Goal: Task Accomplishment & Management: Manage account settings

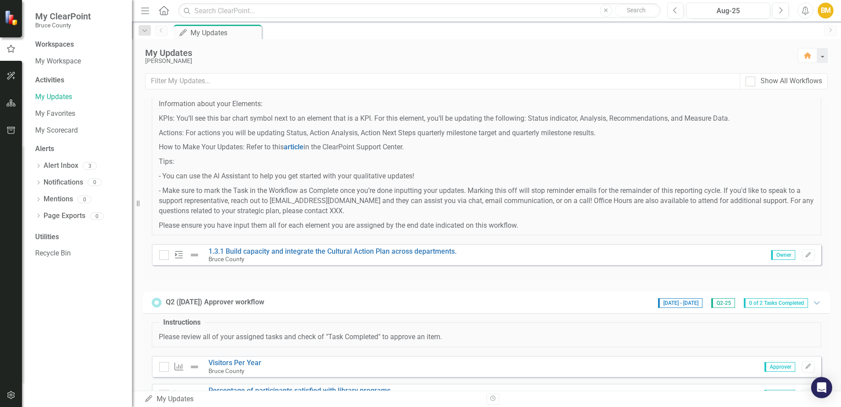
scroll to position [95, 0]
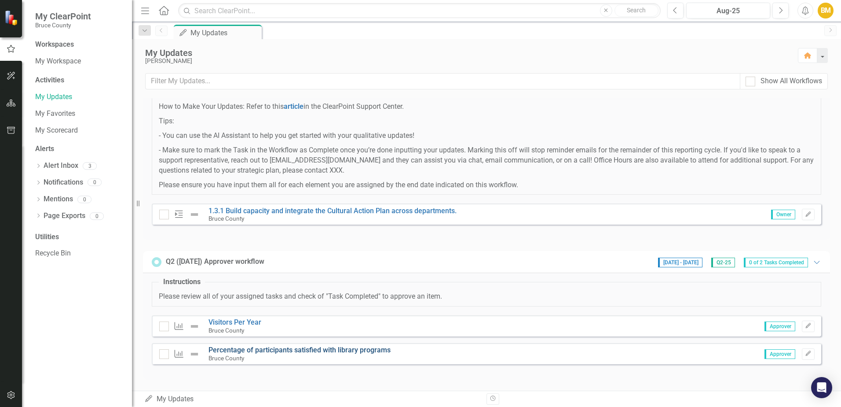
click at [275, 349] on link "Percentage of participants satisfied with library programs" at bounding box center [300, 349] width 182 height 8
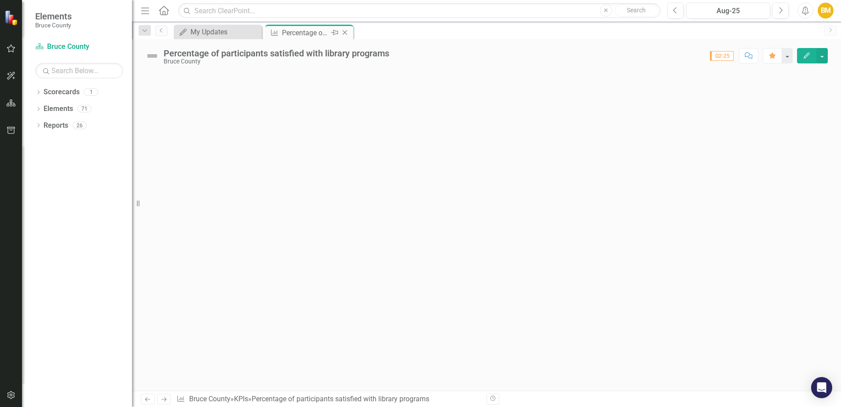
click at [308, 30] on div "Percentage of participants satisfied with library programs" at bounding box center [305, 32] width 47 height 11
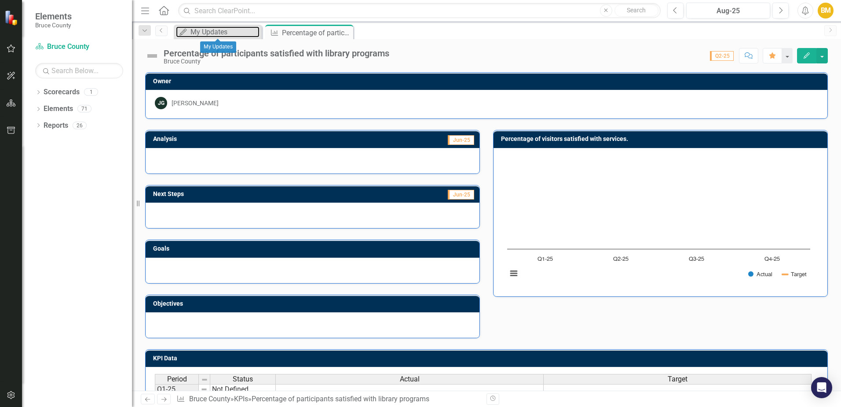
drag, startPoint x: 205, startPoint y: 33, endPoint x: 158, endPoint y: 37, distance: 47.7
click at [205, 33] on div "My Updates" at bounding box center [225, 31] width 69 height 11
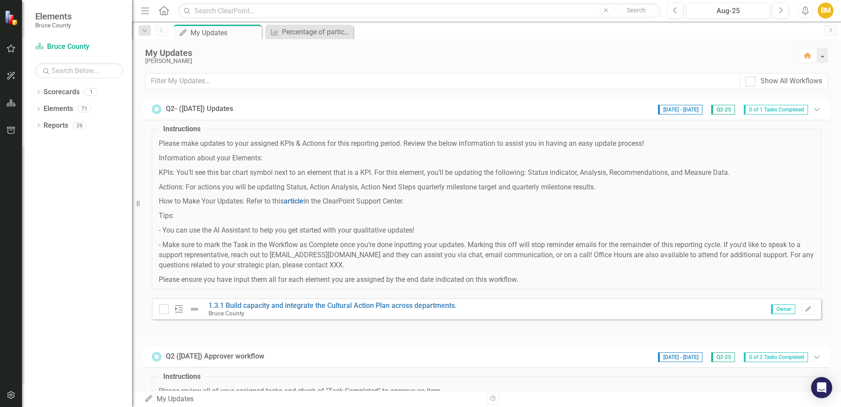
click at [15, 48] on icon "button" at bounding box center [11, 48] width 9 height 7
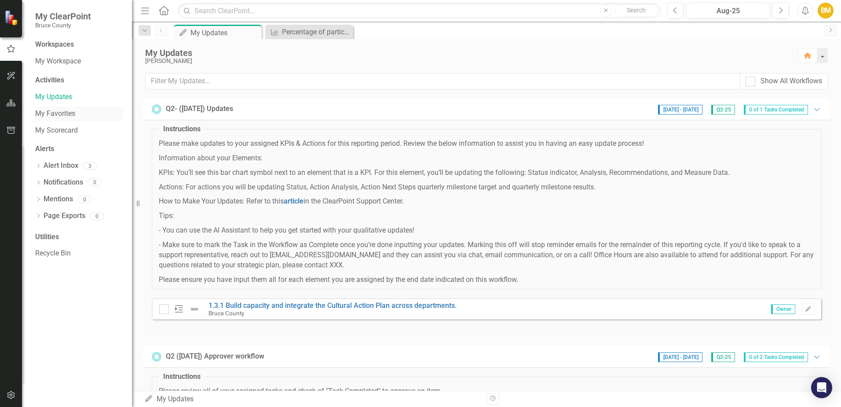
click at [63, 109] on link "My Favorites" at bounding box center [79, 114] width 88 height 10
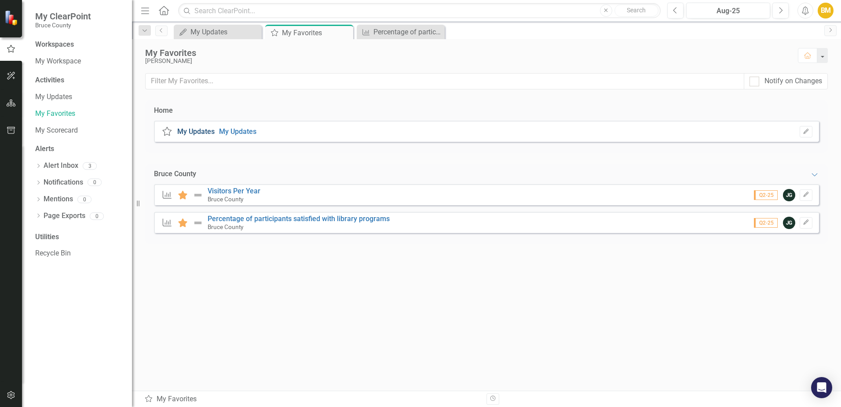
click at [202, 134] on link "My Updates" at bounding box center [195, 131] width 37 height 8
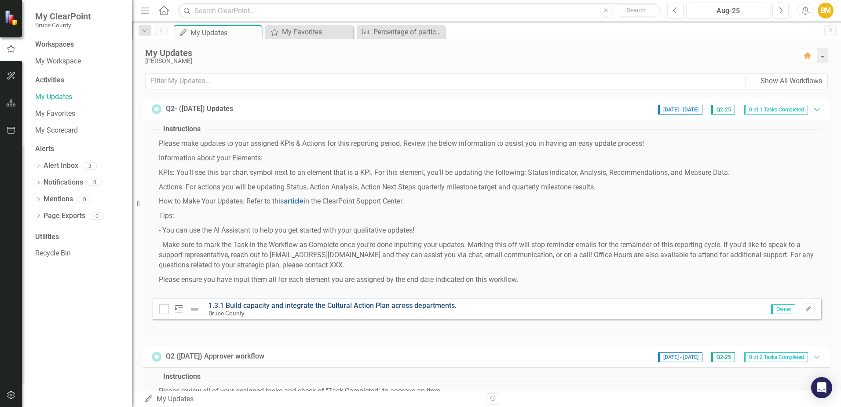
click at [275, 303] on link "1.3.1 Build capacity and integrate the Cultural Action Plan across departments." at bounding box center [333, 305] width 248 height 8
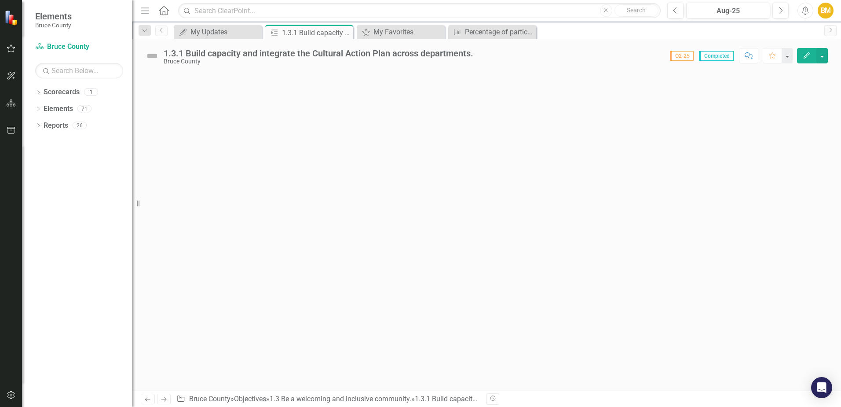
click at [301, 191] on div at bounding box center [486, 231] width 709 height 318
click at [202, 54] on div "1.3.1 Build capacity and integrate the Cultural Action Plan across departments." at bounding box center [319, 53] width 310 height 10
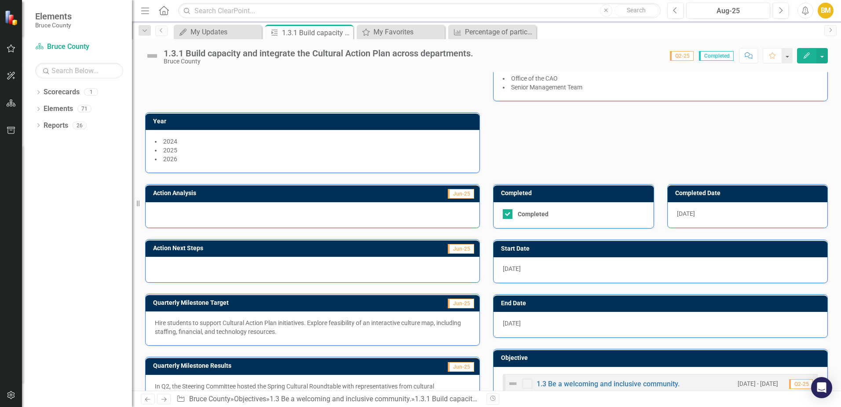
scroll to position [126, 0]
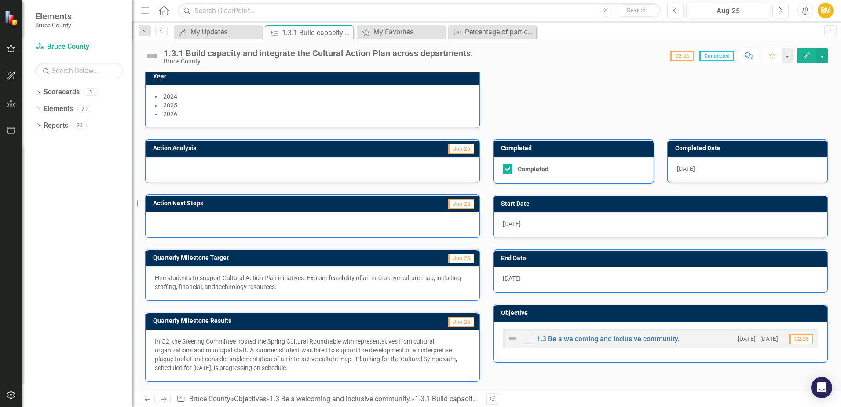
click at [775, 59] on button "Favorite" at bounding box center [772, 55] width 19 height 15
click at [11, 55] on button "button" at bounding box center [11, 49] width 20 height 18
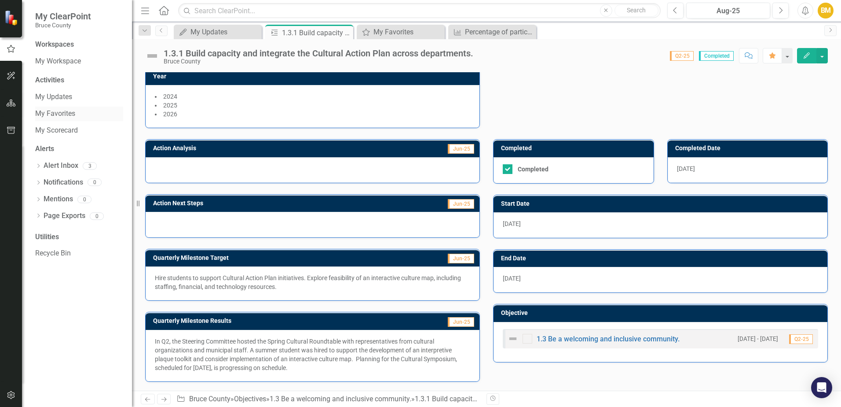
click at [58, 112] on link "My Favorites" at bounding box center [79, 114] width 88 height 10
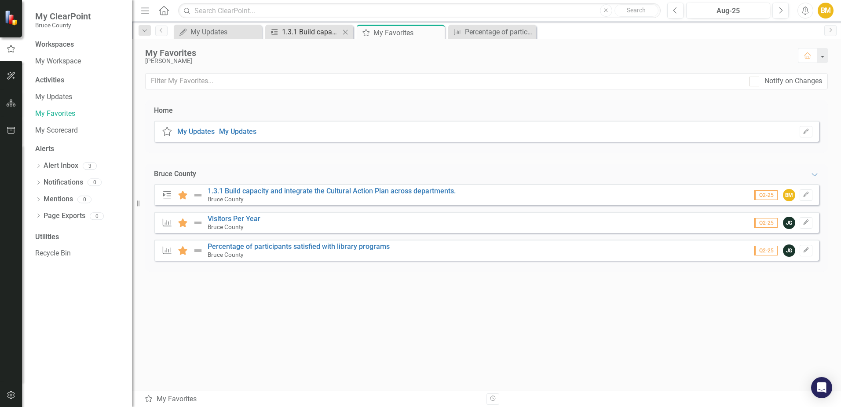
click at [322, 37] on div "1.3.1 Build capacity and integrate the Cultural Action Plan across departments." at bounding box center [311, 31] width 58 height 11
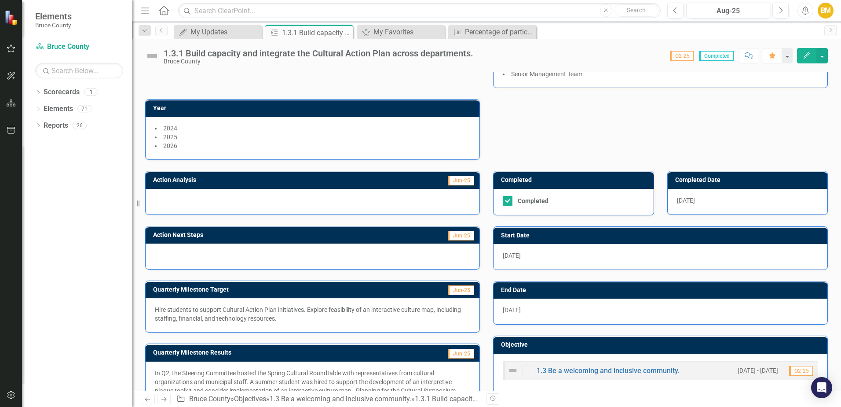
scroll to position [126, 0]
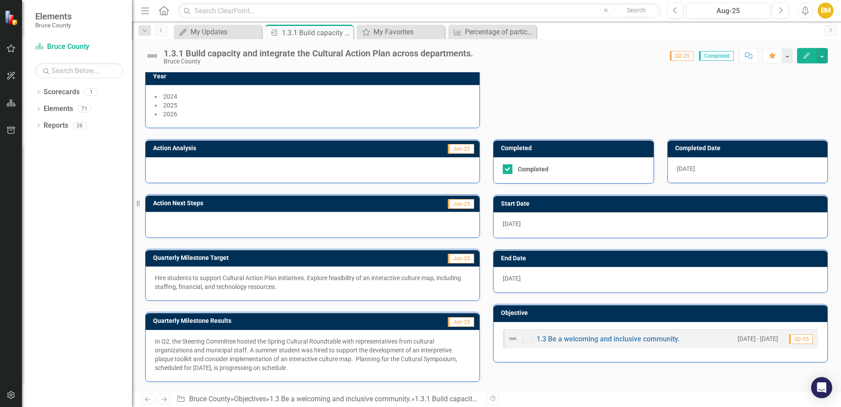
click at [215, 222] on div at bounding box center [313, 225] width 334 height 26
click at [195, 220] on div at bounding box center [313, 225] width 334 height 26
click at [681, 57] on span "Q2-25" at bounding box center [682, 56] width 24 height 10
click at [679, 54] on span "Q2-25" at bounding box center [682, 56] width 24 height 10
click at [14, 102] on icon "button" at bounding box center [11, 102] width 9 height 7
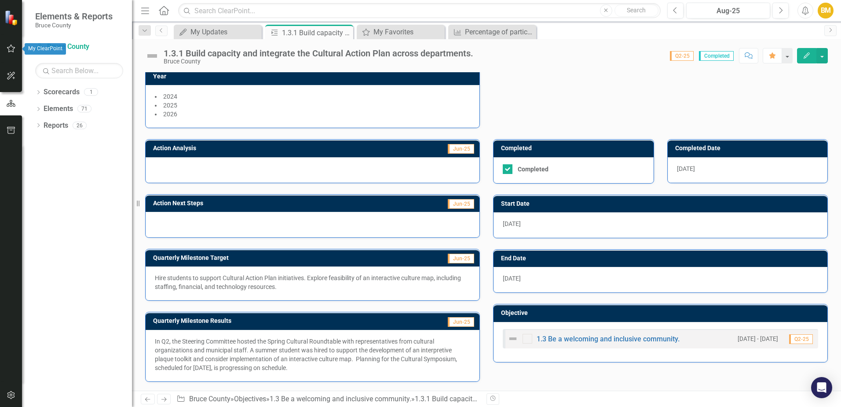
click at [10, 52] on button "button" at bounding box center [11, 49] width 20 height 18
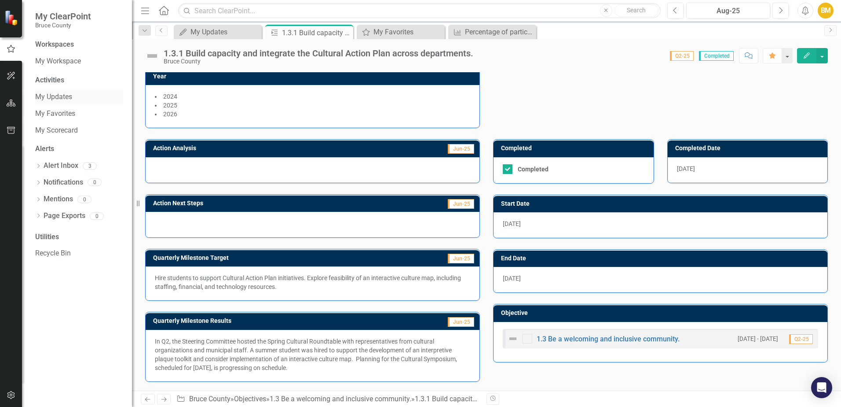
click at [60, 96] on link "My Updates" at bounding box center [79, 97] width 88 height 10
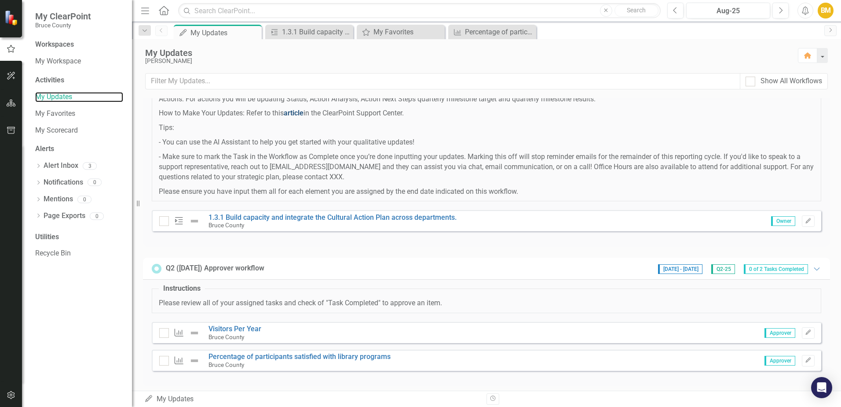
scroll to position [95, 0]
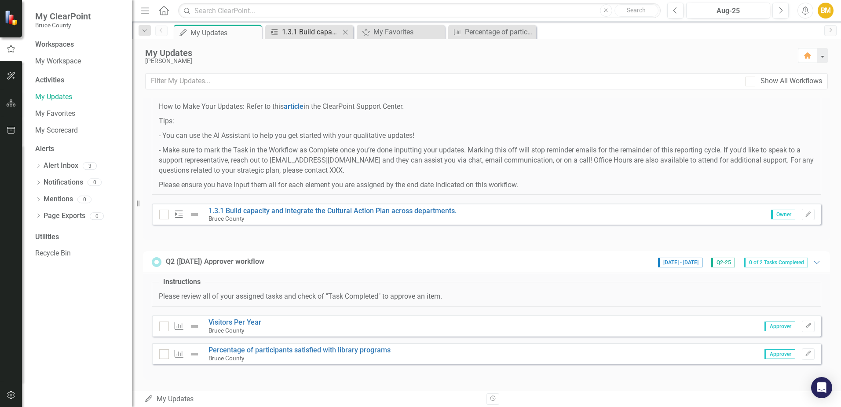
click at [312, 33] on div "1.3.1 Build capacity and integrate the Cultural Action Plan across departments." at bounding box center [311, 31] width 58 height 11
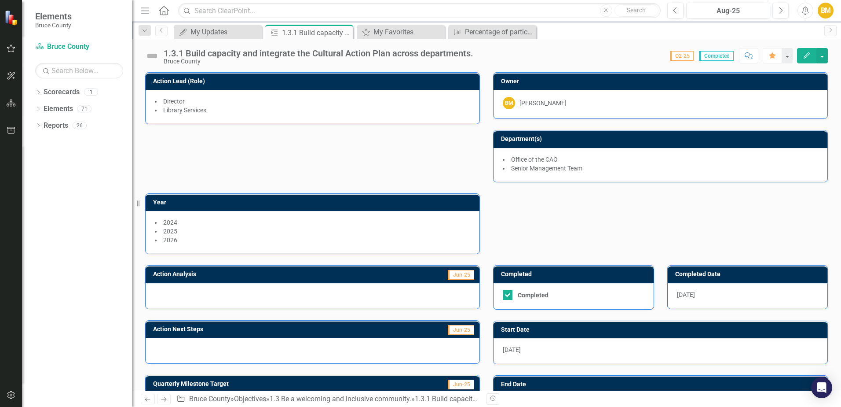
click at [809, 55] on icon "Edit" at bounding box center [807, 55] width 8 height 6
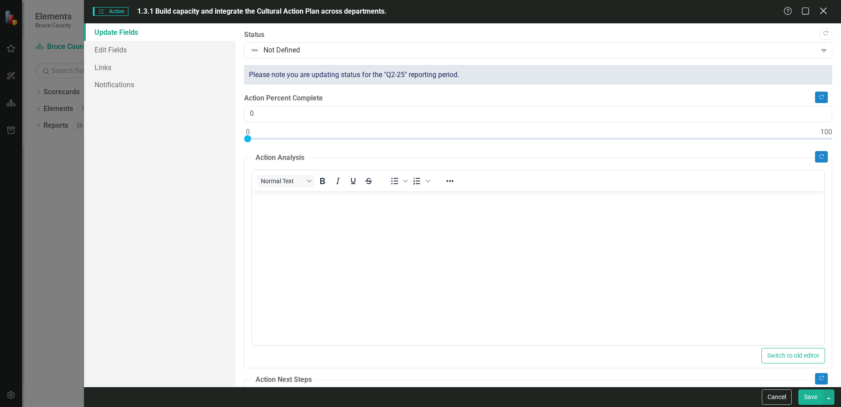
click at [826, 13] on icon "Close" at bounding box center [823, 11] width 11 height 8
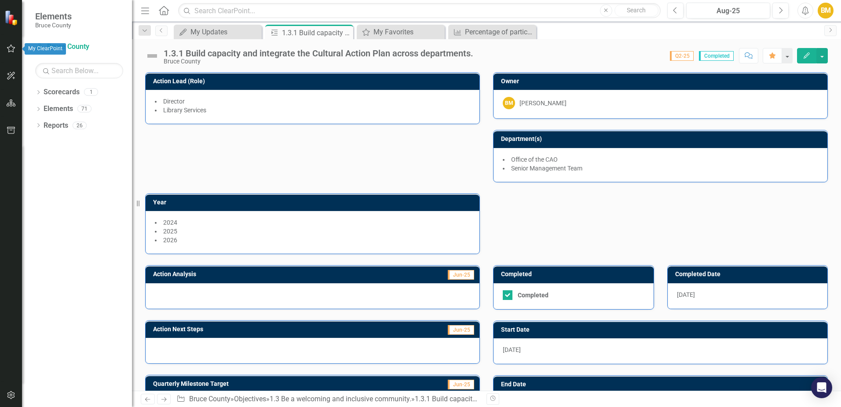
click at [11, 48] on icon "button" at bounding box center [11, 48] width 9 height 7
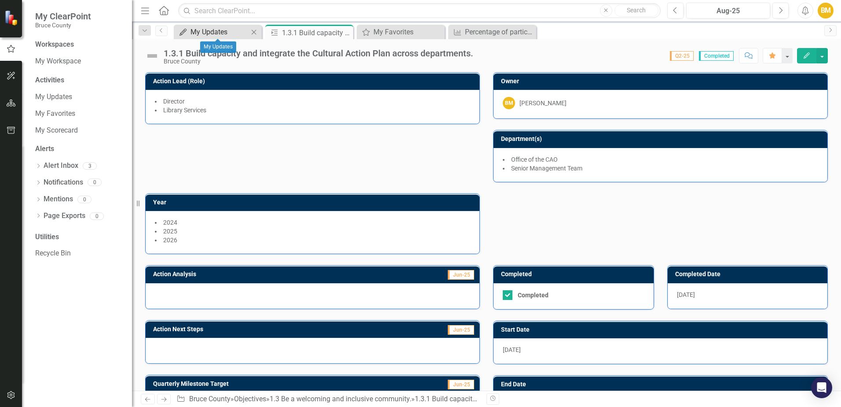
click at [183, 34] on icon "My Updates" at bounding box center [183, 32] width 9 height 7
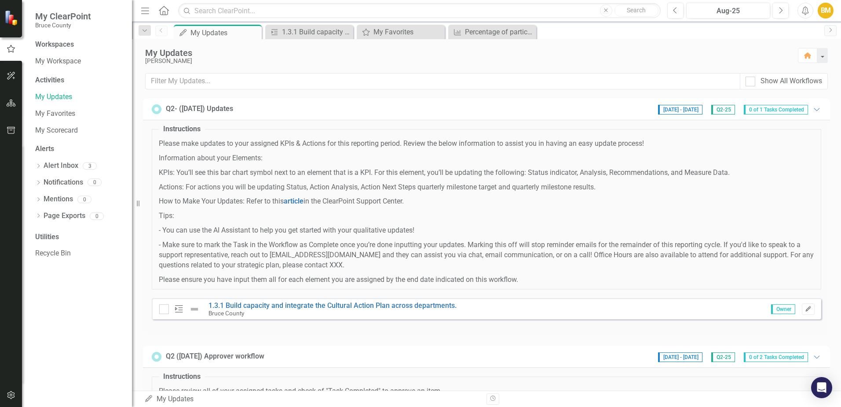
click at [805, 311] on button "Edit" at bounding box center [808, 308] width 13 height 11
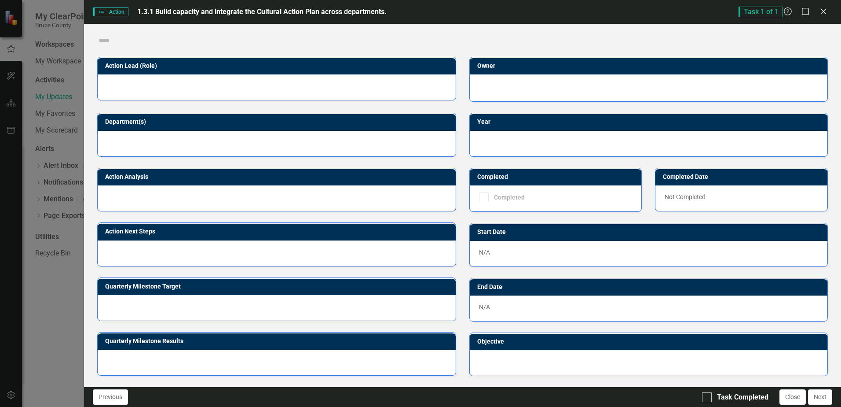
checkbox input "true"
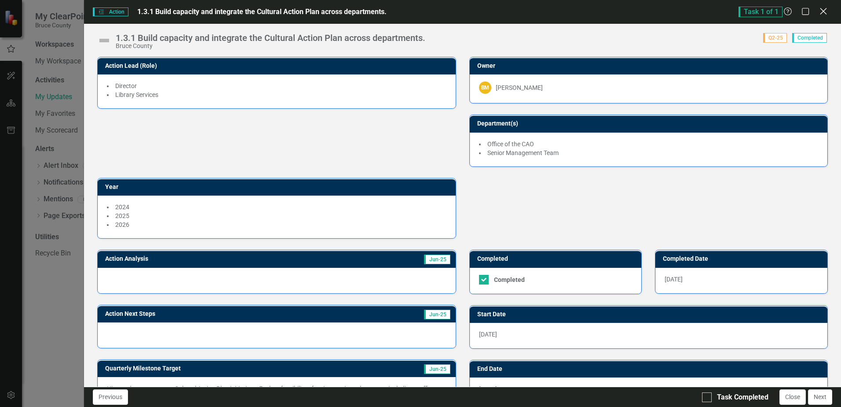
click at [820, 11] on icon "Close" at bounding box center [823, 11] width 11 height 8
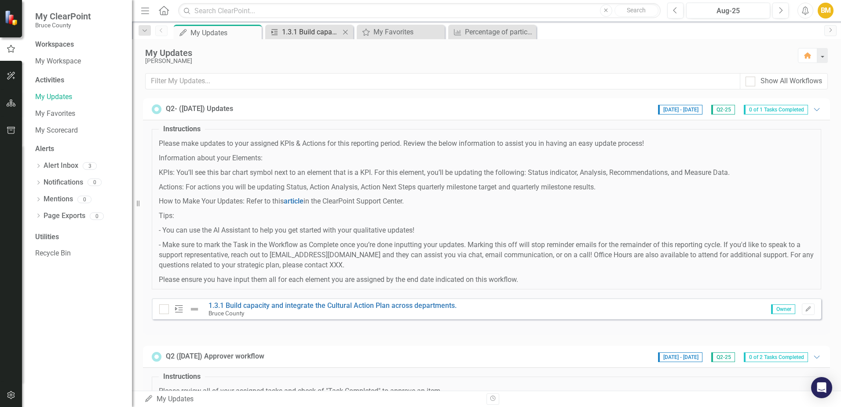
click at [313, 33] on div "1.3.1 Build capacity and integrate the Cultural Action Plan across departments." at bounding box center [311, 31] width 58 height 11
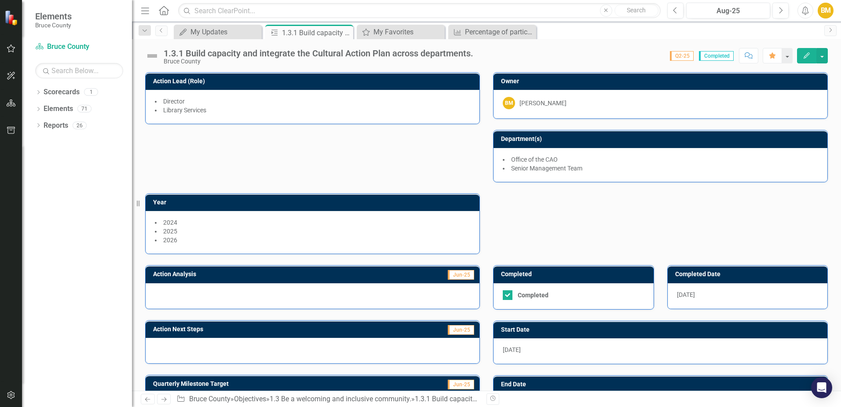
click at [196, 52] on div "1.3.1 Build capacity and integrate the Cultural Action Plan across departments." at bounding box center [319, 53] width 310 height 10
click at [150, 56] on img at bounding box center [152, 56] width 14 height 14
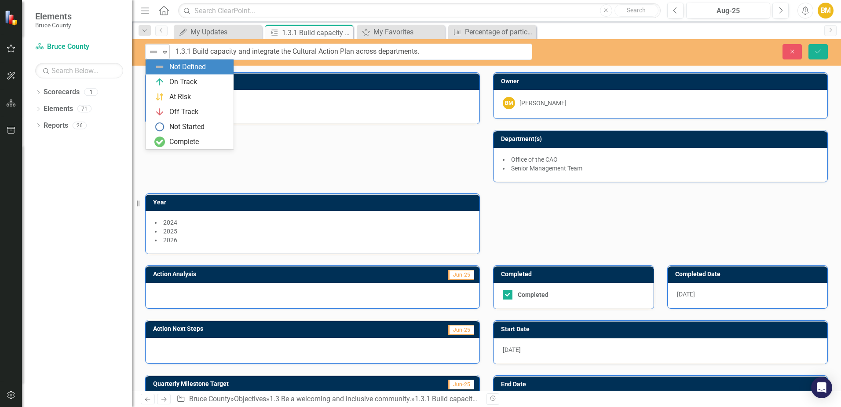
click at [164, 51] on icon "Expand" at bounding box center [165, 51] width 9 height 7
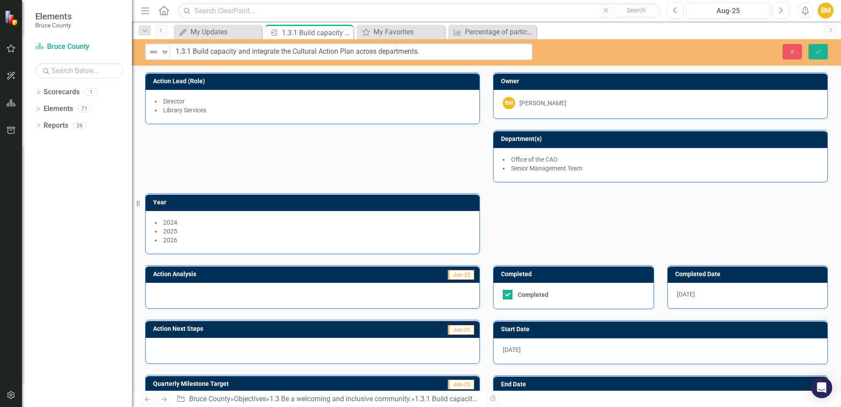
scroll to position [126, 0]
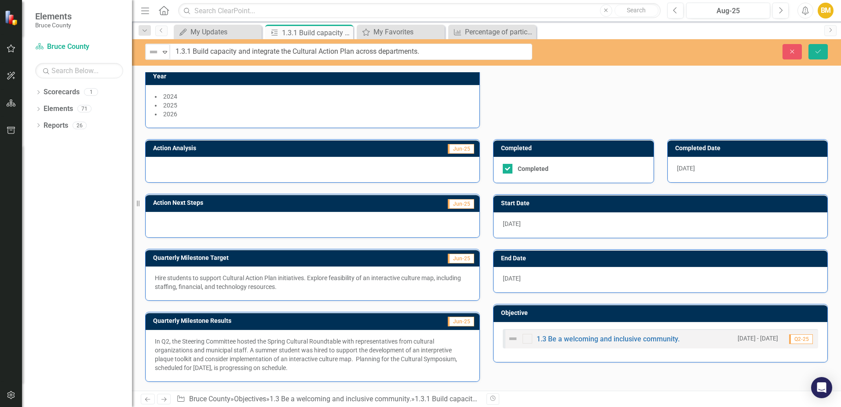
click at [494, 400] on icon "button" at bounding box center [493, 398] width 5 height 5
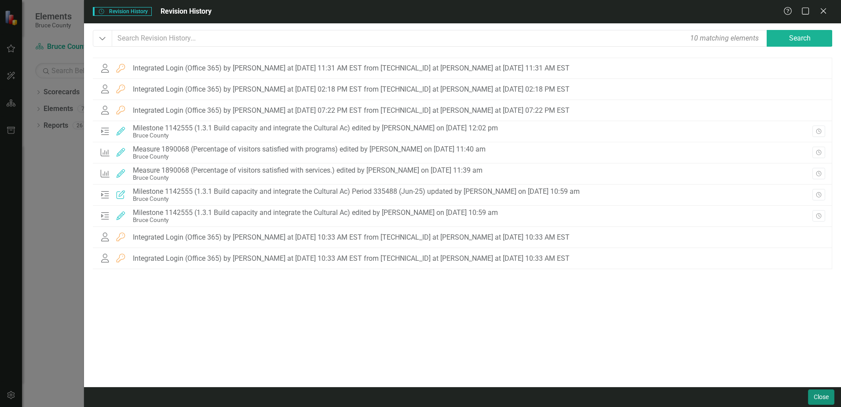
click at [817, 397] on button "Close" at bounding box center [821, 396] width 26 height 15
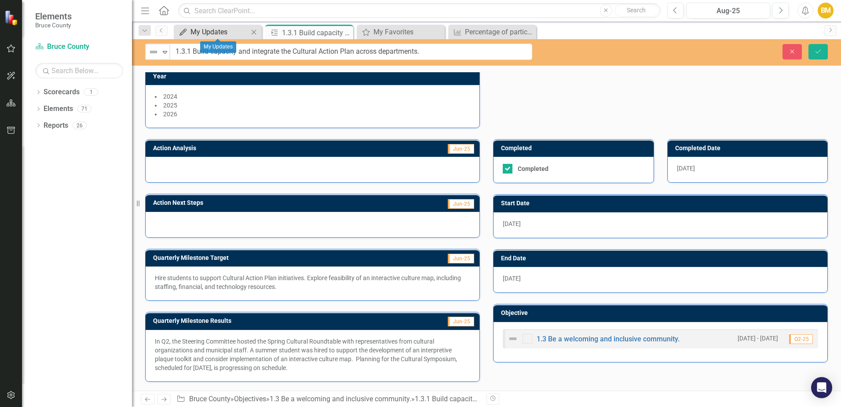
click at [203, 29] on div "My Updates" at bounding box center [220, 31] width 58 height 11
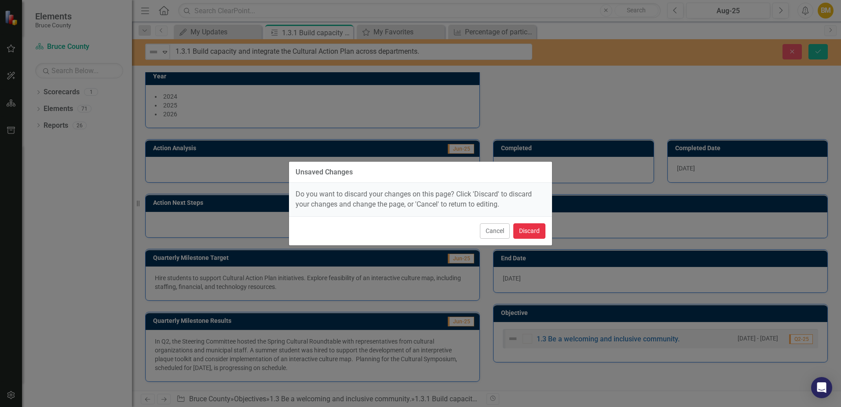
click at [524, 233] on button "Discard" at bounding box center [529, 230] width 32 height 15
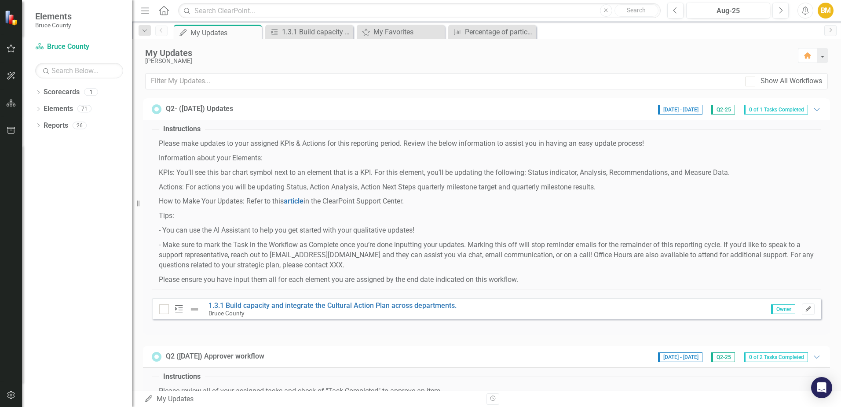
click at [805, 311] on icon "Edit" at bounding box center [808, 308] width 7 height 5
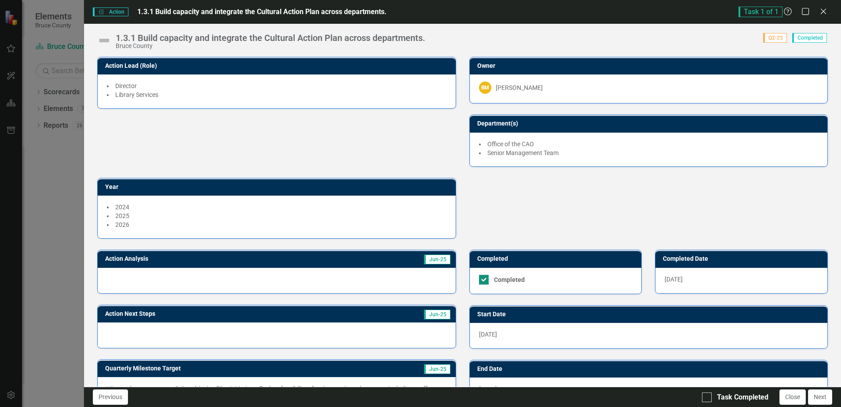
click at [480, 276] on input "Completed" at bounding box center [482, 278] width 6 height 6
checkbox input "false"
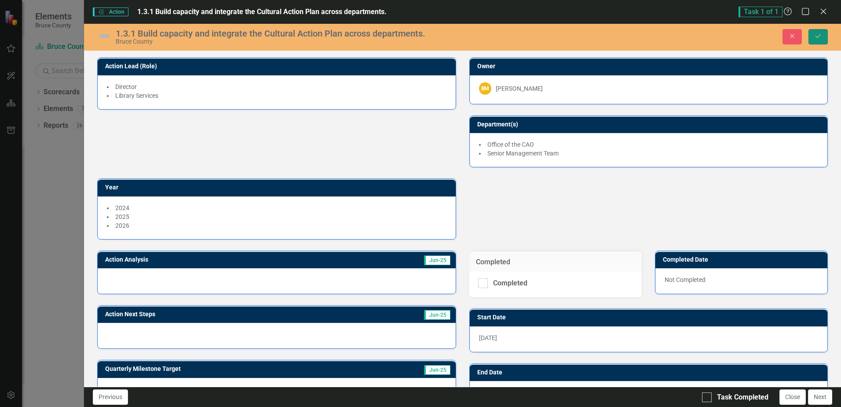
click at [819, 31] on button "Save" at bounding box center [818, 36] width 19 height 15
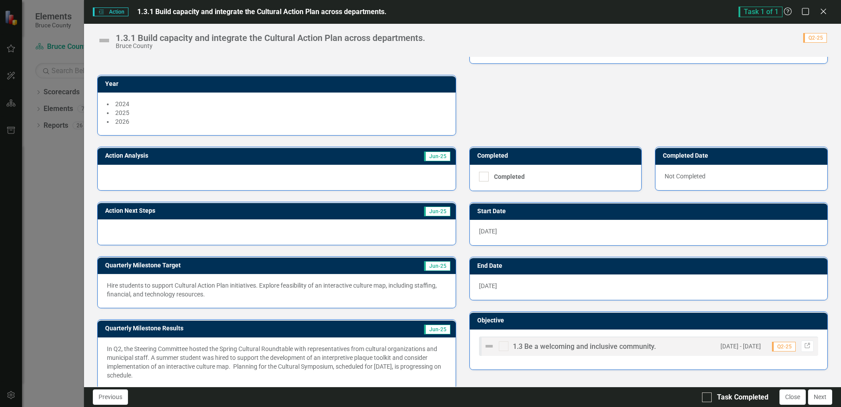
scroll to position [114, 0]
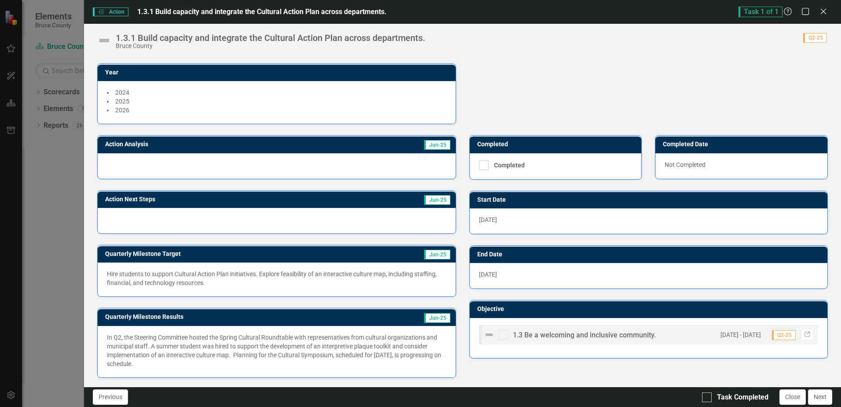
click at [49, 55] on div "Action Action 1.3.1 Build capacity and integrate the Cultural Action Plan acros…" at bounding box center [420, 203] width 841 height 407
click at [826, 13] on icon "Close" at bounding box center [823, 11] width 11 height 8
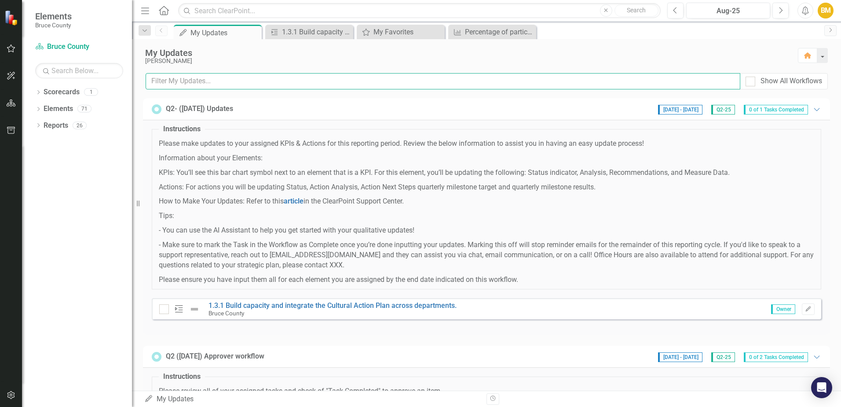
click at [484, 89] on input "text" at bounding box center [443, 81] width 595 height 16
click at [94, 197] on div "Dropdown Scorecards 1 Bruce County Dropdown Elements 71 Dropdown Goal Goals 7 1…" at bounding box center [77, 246] width 110 height 322
click at [61, 17] on span "Elements" at bounding box center [53, 16] width 37 height 11
click at [73, 194] on div "Dropdown Scorecards 1 Bruce County Dropdown Elements 71 Dropdown Goal Goals 7 1…" at bounding box center [77, 246] width 110 height 322
